Goal: Transaction & Acquisition: Subscribe to service/newsletter

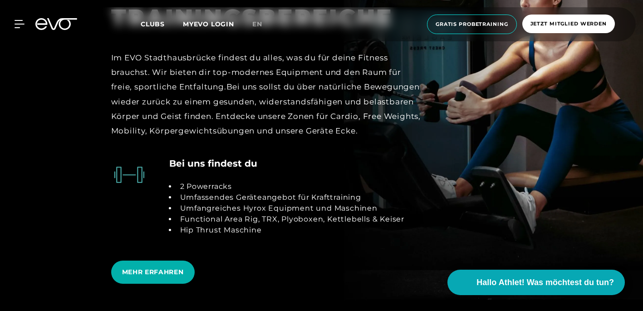
scroll to position [1702, 0]
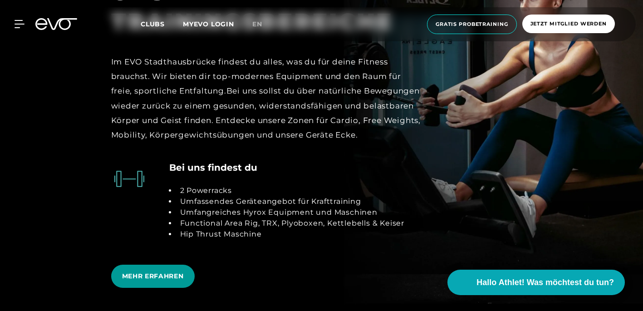
click at [183, 271] on span "MEHR ERFAHREN" at bounding box center [153, 276] width 62 height 10
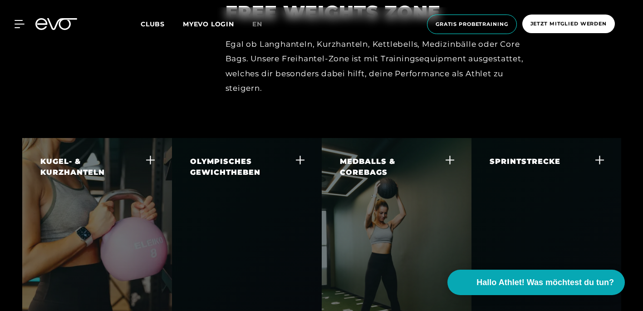
scroll to position [2228, 0]
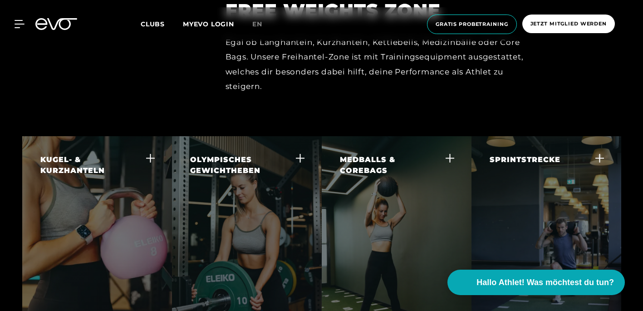
click at [145, 168] on div "KUGEL- & KURZHANTELN Kurzhanteln bieten dir eine einfache Lösung, um Muskelkraf…" at bounding box center [97, 217] width 150 height 163
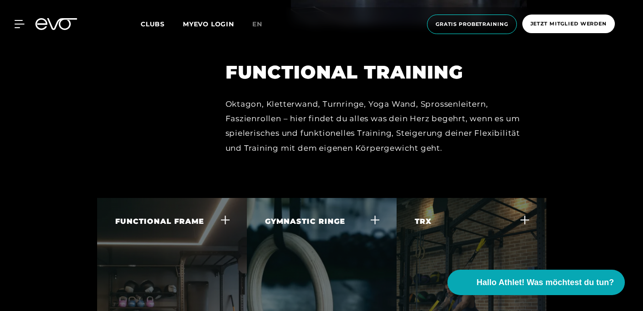
scroll to position [2715, 0]
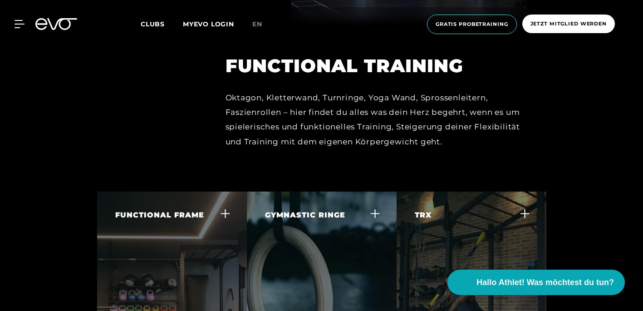
click at [151, 19] on div "Clubs MYEVO LOGIN" at bounding box center [197, 24] width 112 height 10
click at [153, 26] on span "Clubs" at bounding box center [153, 24] width 24 height 8
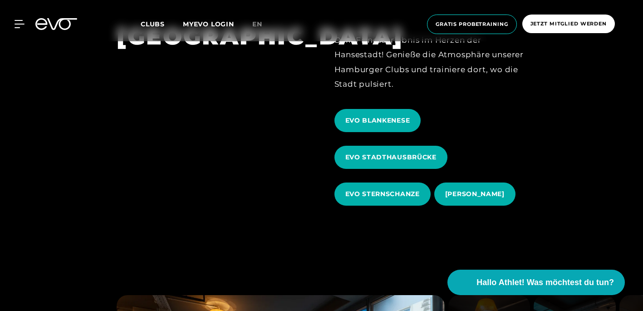
scroll to position [329, 0]
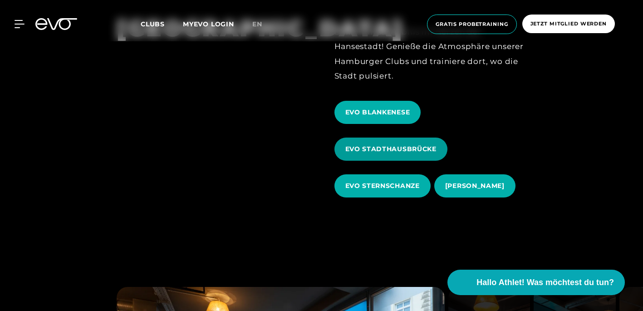
click at [369, 160] on span "EVO STADTHAUSBRÜCKE" at bounding box center [391, 149] width 113 height 23
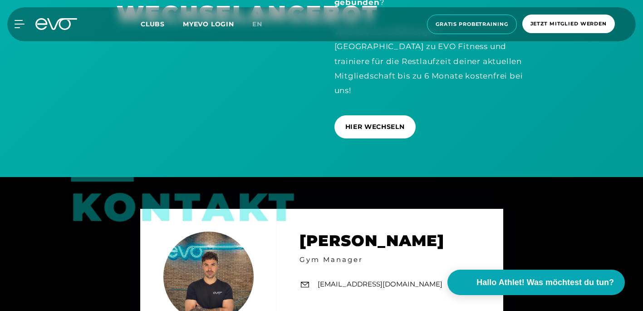
scroll to position [2463, 0]
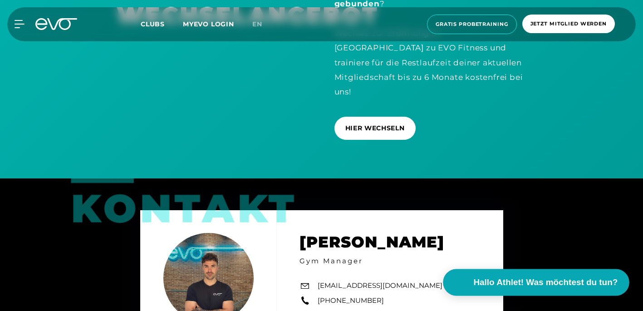
click at [488, 277] on span "Hallo Athlet! Was möchtest du tun?" at bounding box center [546, 282] width 144 height 13
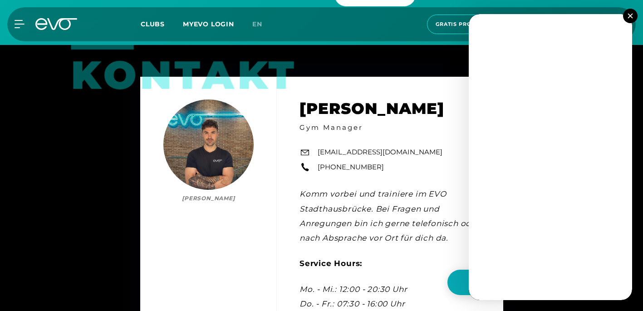
scroll to position [2598, 0]
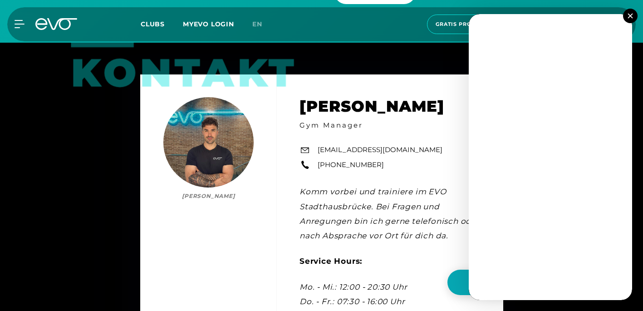
click at [631, 14] on img at bounding box center [630, 15] width 5 height 5
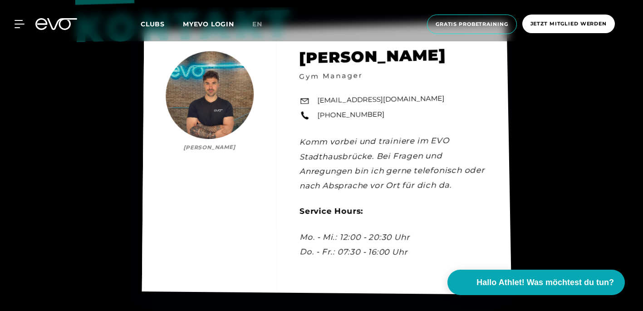
scroll to position [2643, 0]
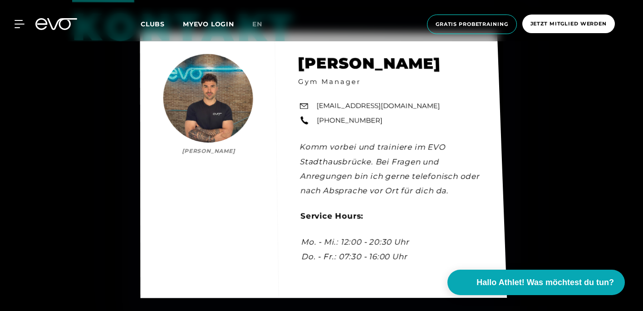
click at [318, 101] on link "[EMAIL_ADDRESS][DOMAIN_NAME]" at bounding box center [377, 106] width 123 height 10
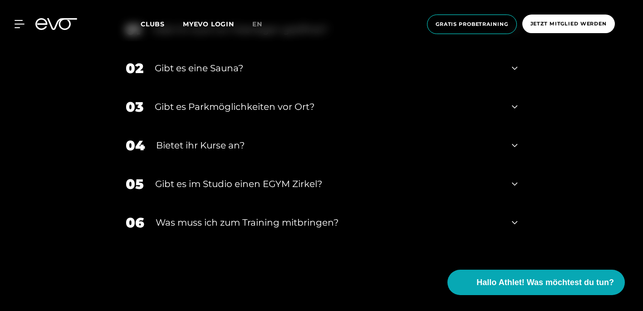
scroll to position [3132, 0]
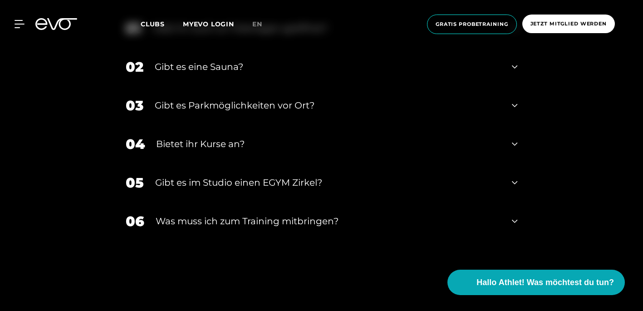
click at [271, 215] on div "Was muss ich zum Training mitbringen?" at bounding box center [329, 221] width 346 height 14
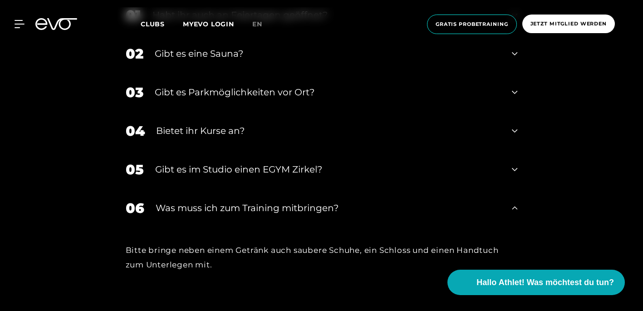
scroll to position [3135, 0]
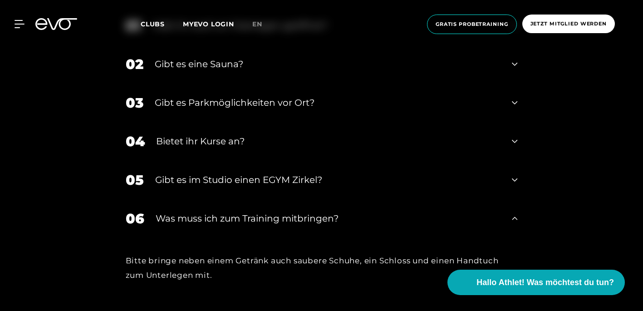
click at [181, 135] on div "Bietet ihr Kurse an?" at bounding box center [328, 141] width 345 height 14
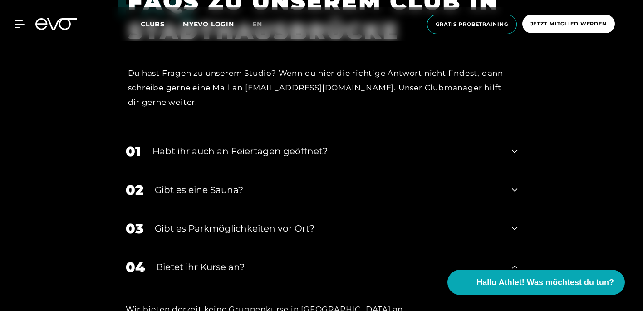
scroll to position [3005, 0]
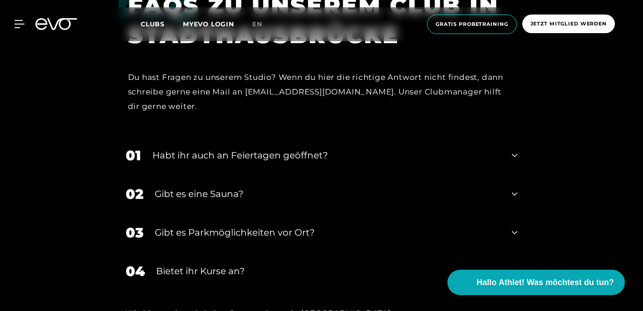
click at [185, 187] on div "Gibt es eine Sauna?" at bounding box center [328, 194] width 346 height 14
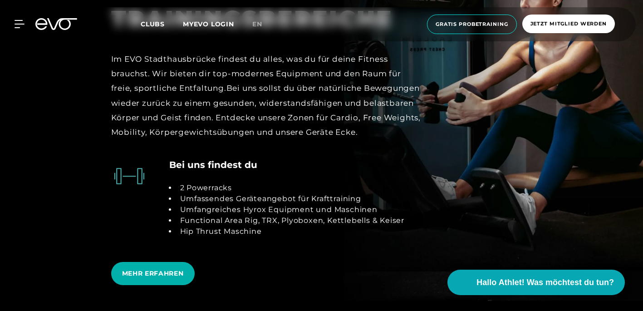
scroll to position [1708, 0]
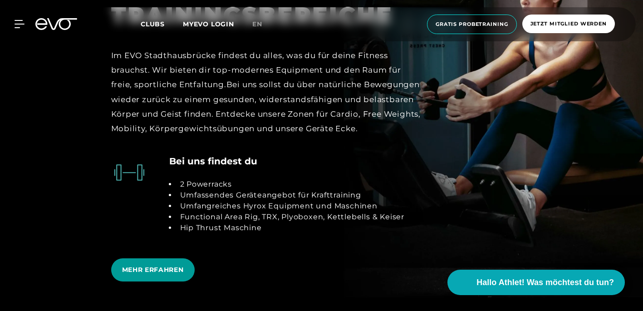
click at [158, 265] on span "MEHR ERFAHREN" at bounding box center [153, 270] width 62 height 10
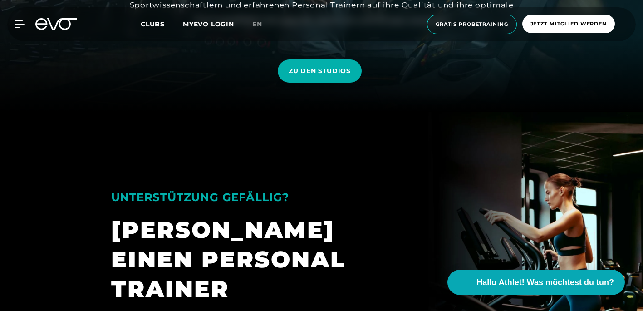
scroll to position [122, 0]
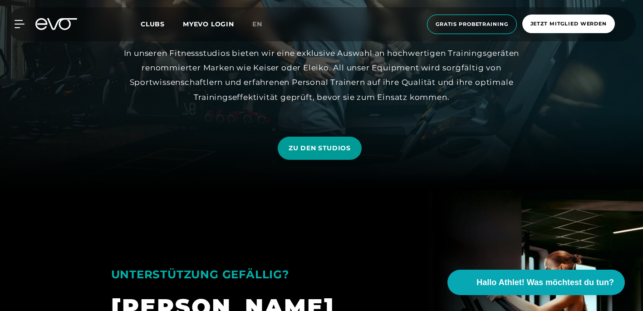
click at [305, 155] on span "ZU DEN STUDIOS" at bounding box center [320, 148] width 84 height 23
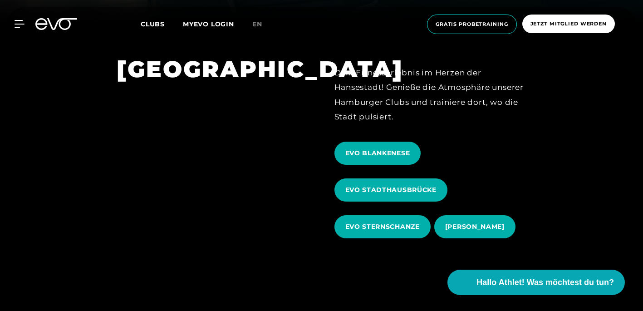
scroll to position [310, 0]
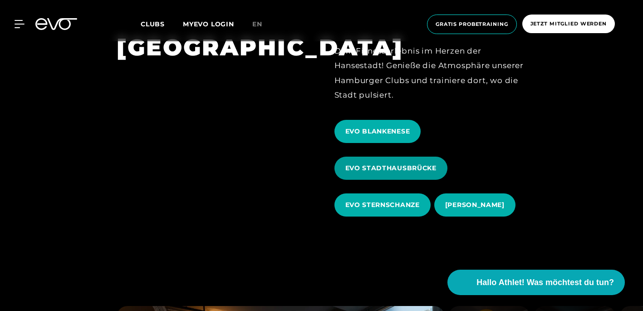
click at [375, 173] on span "EVO STADTHAUSBRÜCKE" at bounding box center [391, 168] width 113 height 23
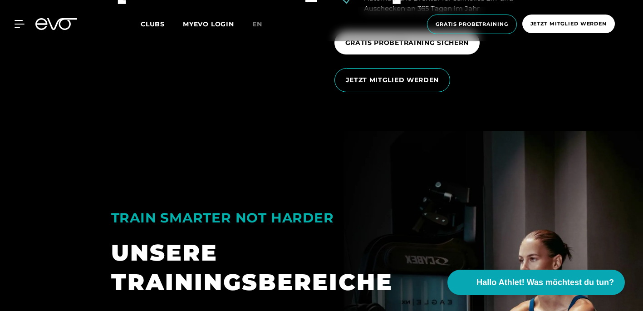
scroll to position [1442, 0]
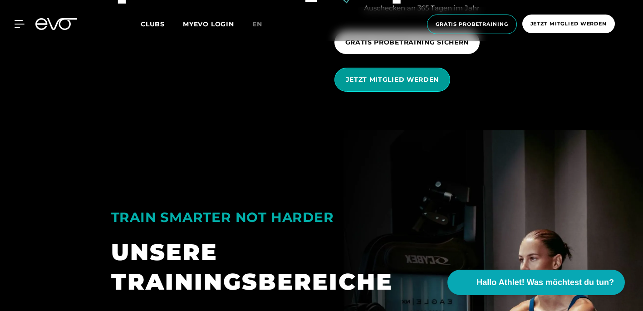
click at [376, 75] on span "JETZT MITGLIED WERDEN" at bounding box center [393, 80] width 94 height 10
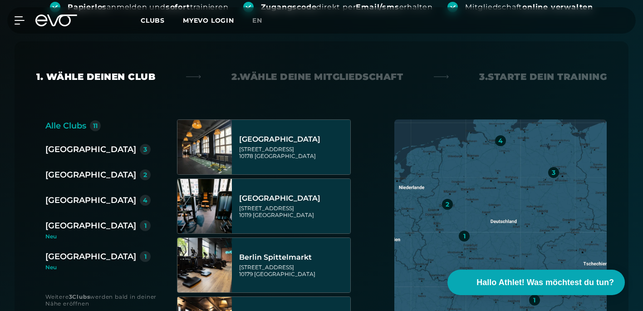
click at [365, 74] on div "2. Wähle deine Mitgliedschaft" at bounding box center [318, 76] width 172 height 13
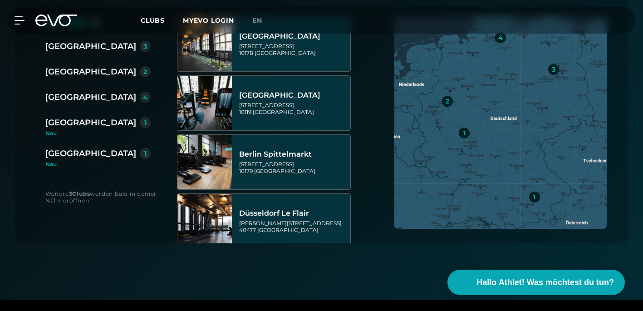
scroll to position [316, 0]
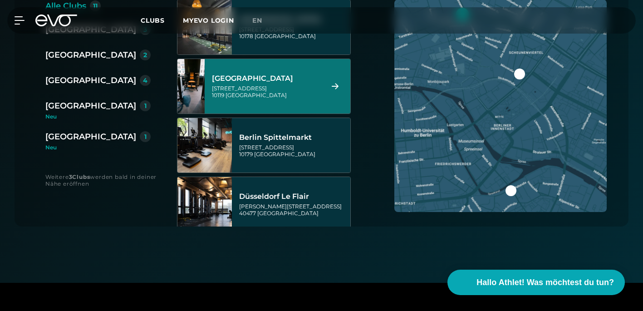
click at [70, 81] on div "[GEOGRAPHIC_DATA]" at bounding box center [90, 80] width 91 height 13
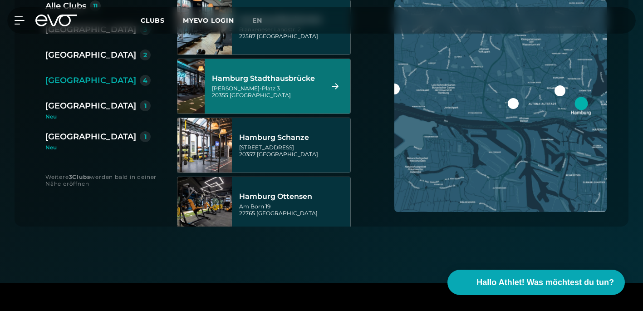
click at [274, 84] on div "[GEOGRAPHIC_DATA] Axel-[STREET_ADDRESS]" at bounding box center [266, 86] width 109 height 40
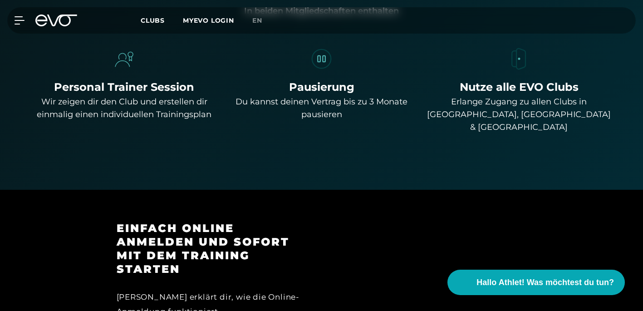
scroll to position [733, 0]
